Goal: Task Accomplishment & Management: Manage account settings

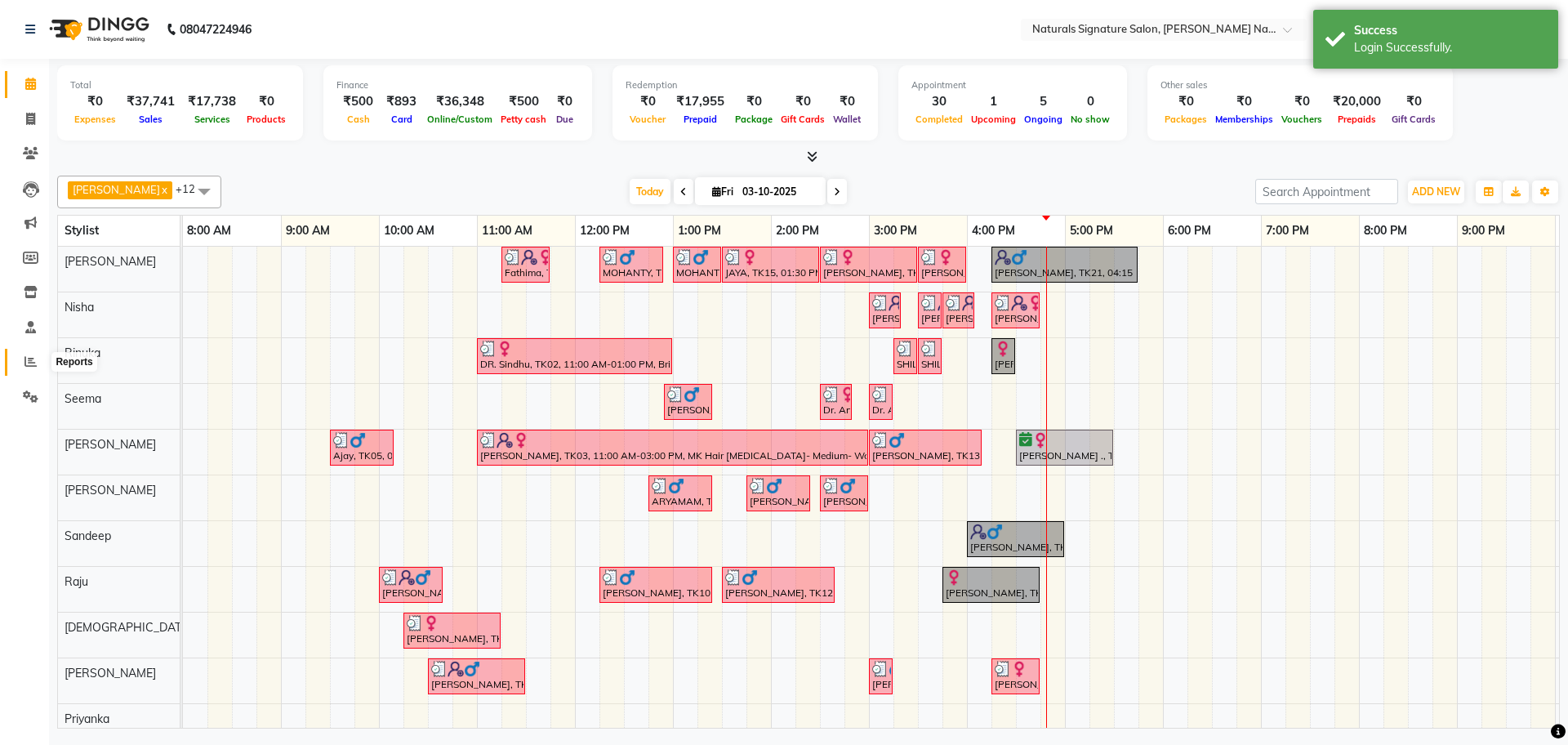
click at [24, 359] on icon at bounding box center [30, 361] width 12 height 12
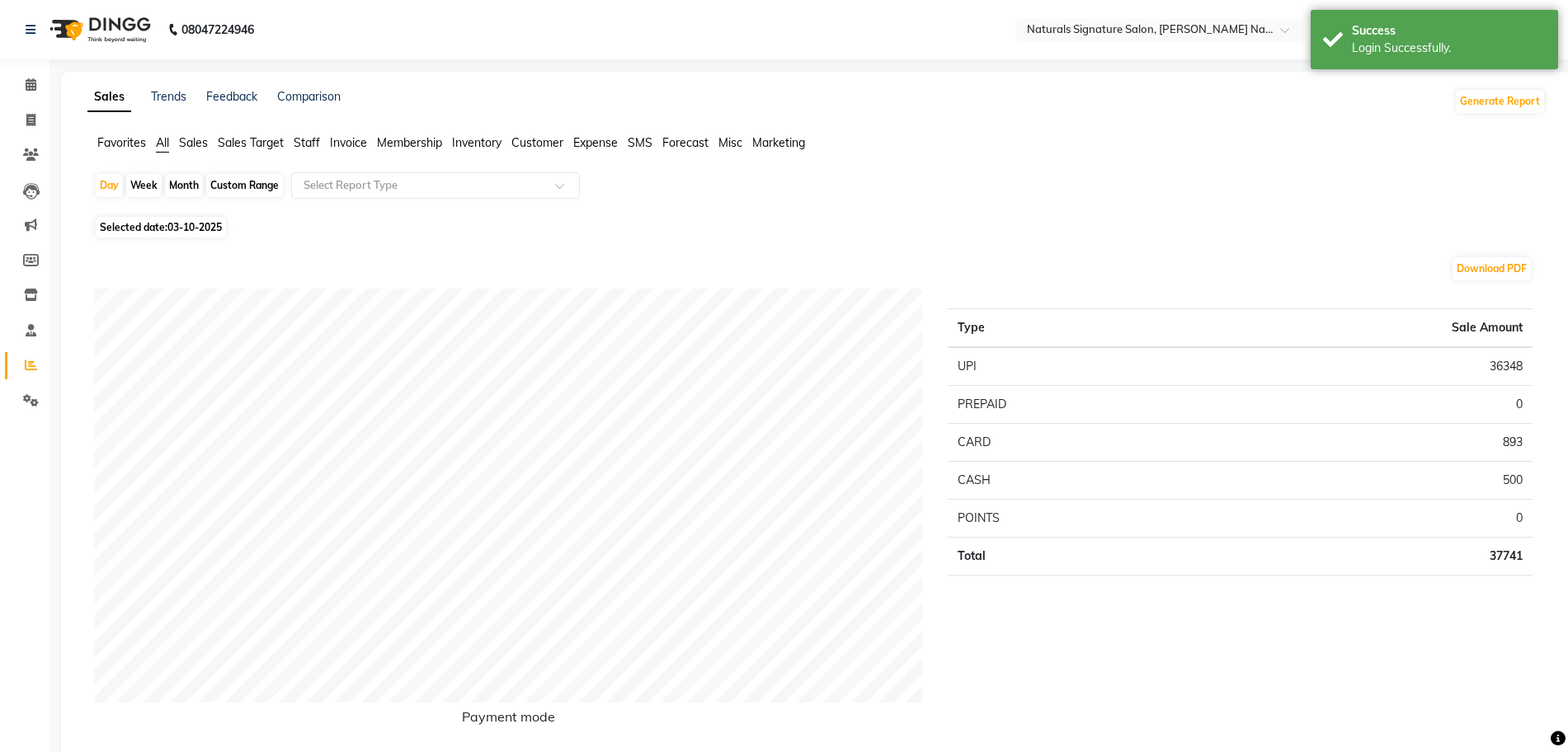
click at [312, 137] on span "Staff" at bounding box center [306, 142] width 26 height 15
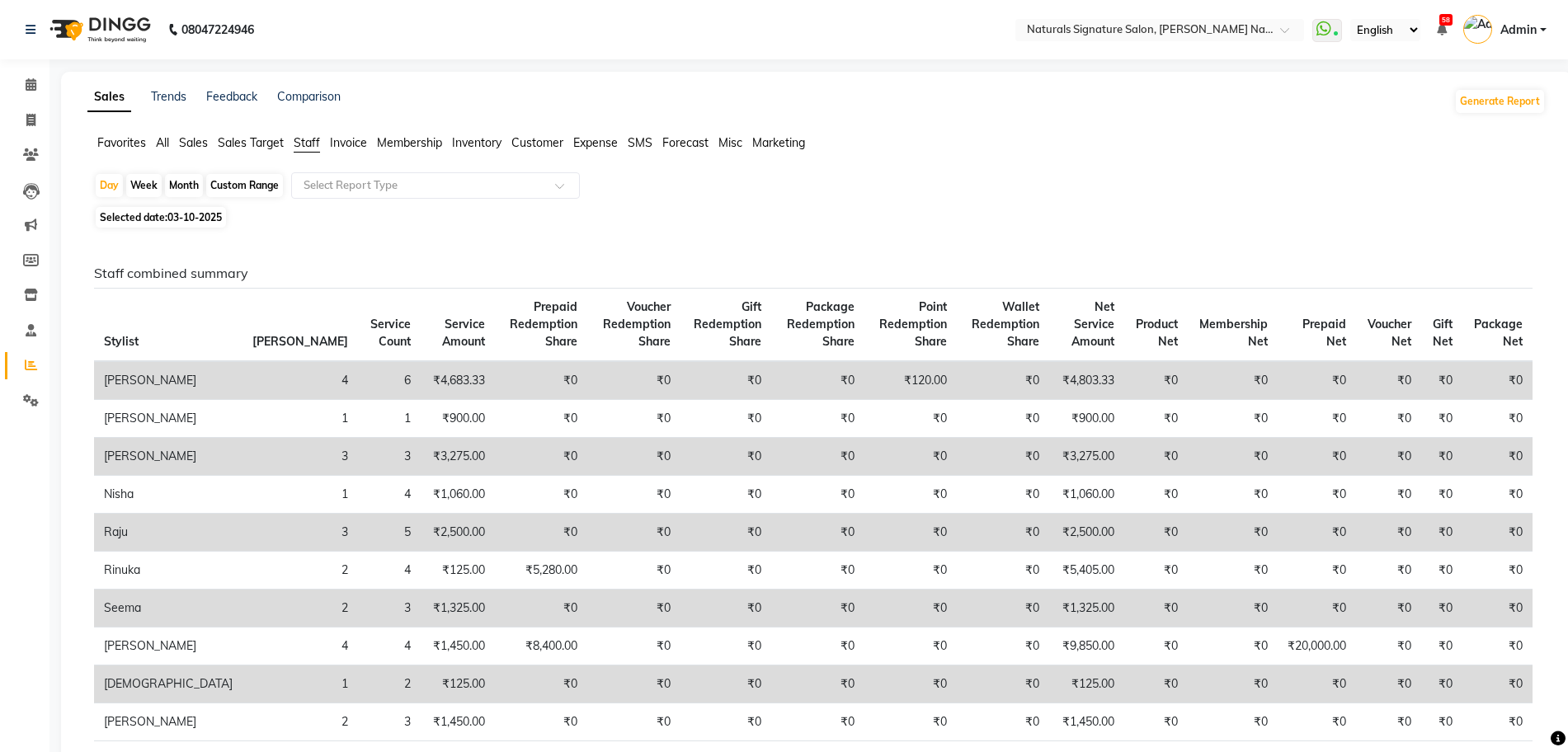
click at [190, 222] on span "03-10-2025" at bounding box center [195, 216] width 54 height 12
select select "10"
select select "2025"
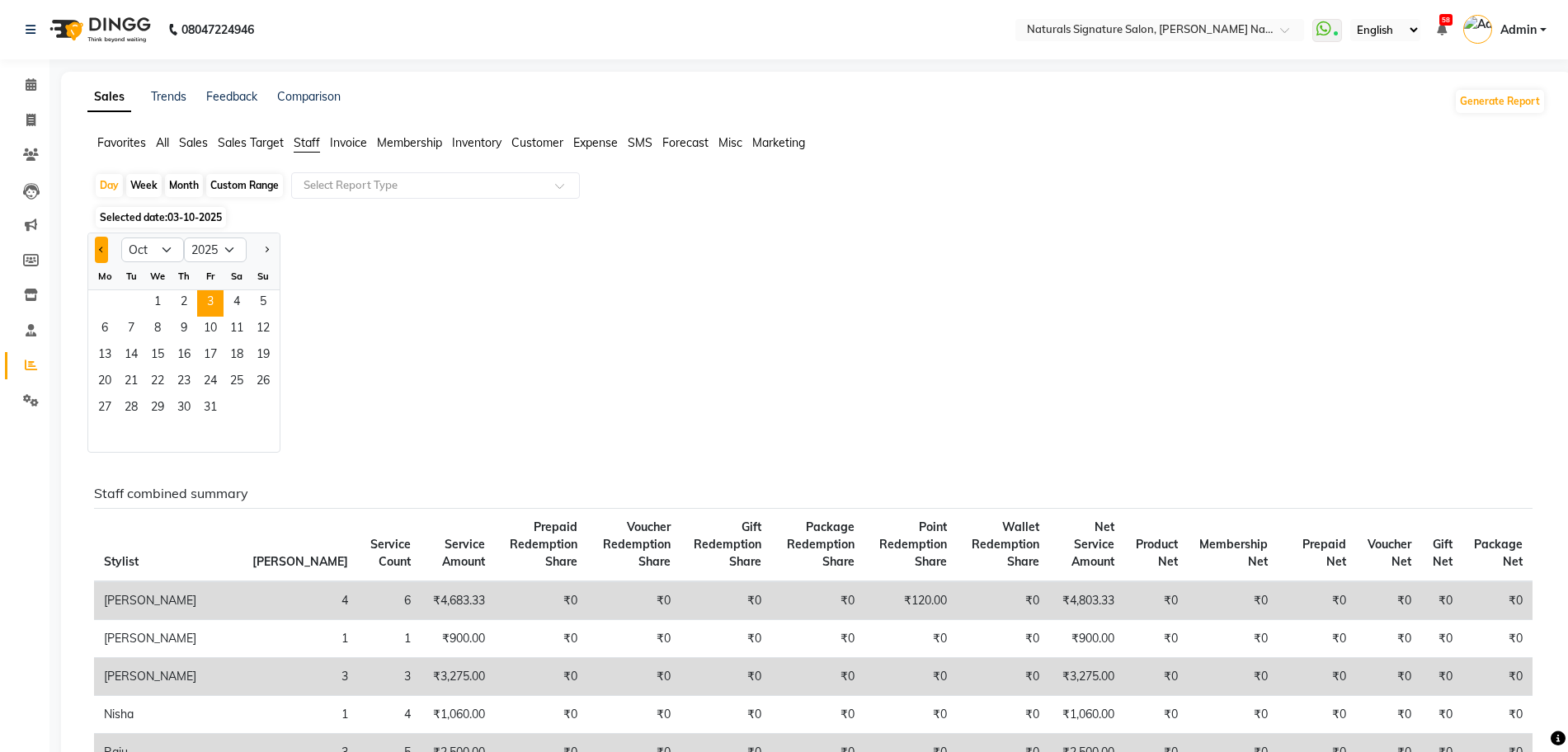
click at [99, 246] on button "Previous month" at bounding box center [101, 250] width 13 height 26
select select "9"
